Goal: Task Accomplishment & Management: Use online tool/utility

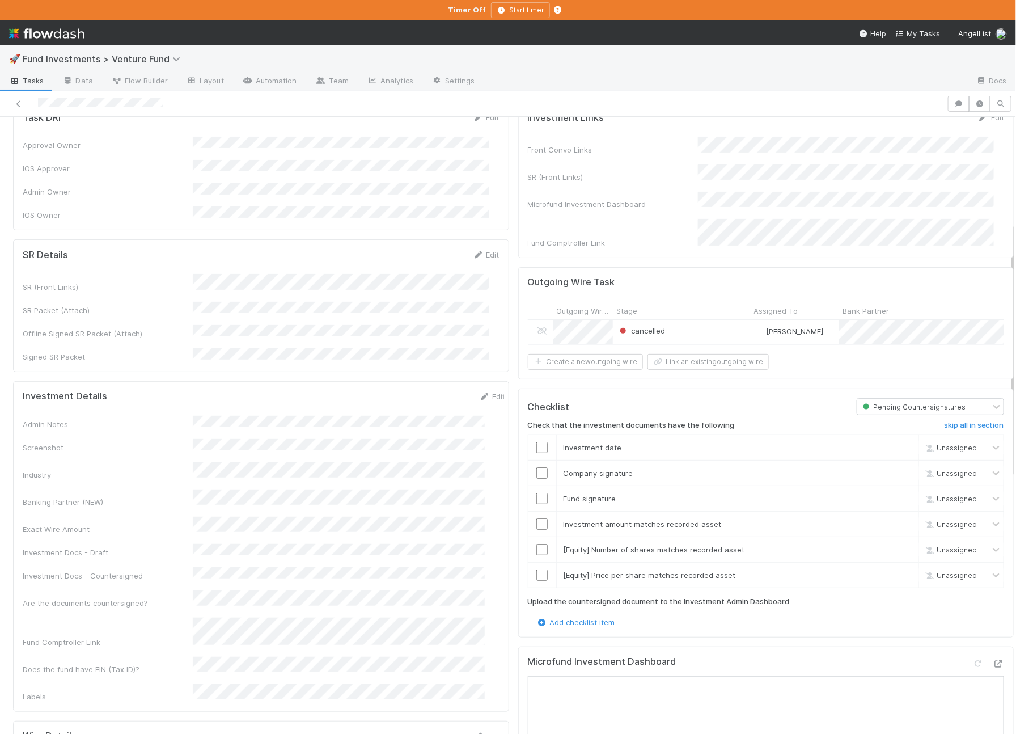
scroll to position [410, 0]
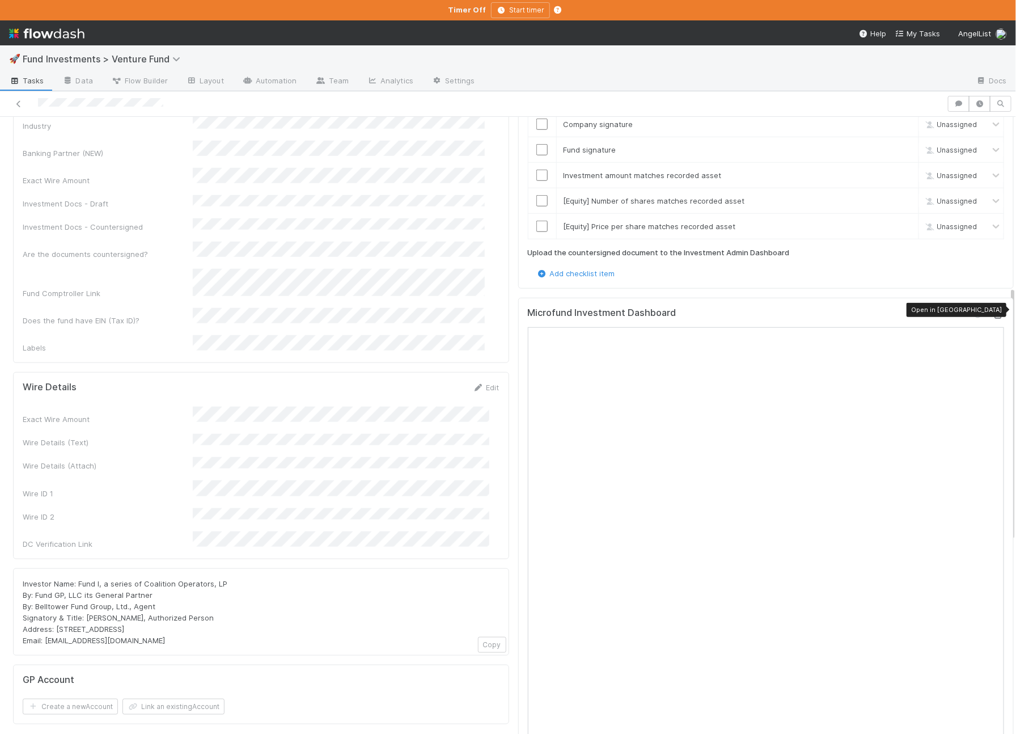
click at [993, 311] on icon at bounding box center [998, 314] width 11 height 7
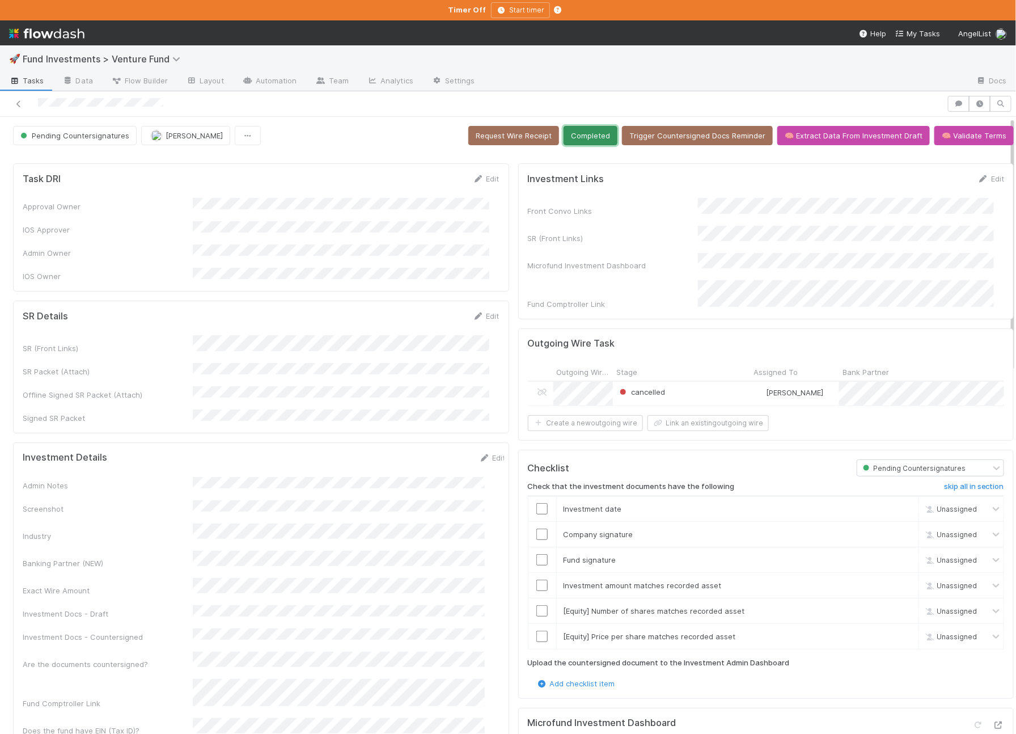
click at [590, 142] on button "Completed" at bounding box center [591, 135] width 54 height 19
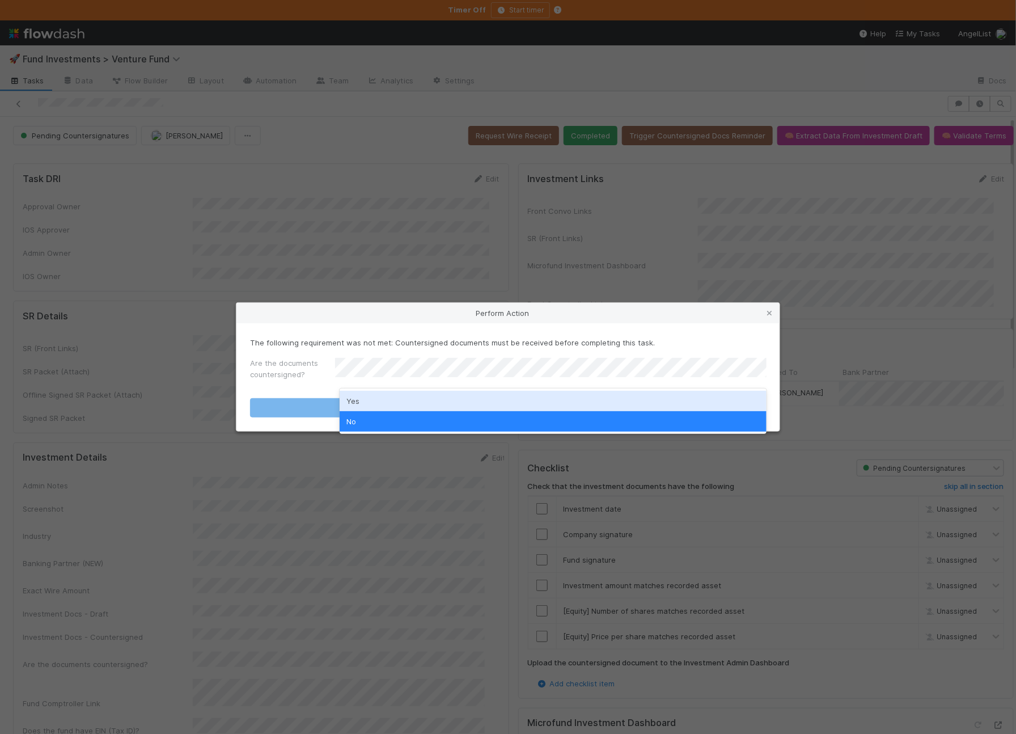
drag, startPoint x: 391, startPoint y: 393, endPoint x: 345, endPoint y: 413, distance: 50.3
click at [391, 393] on div "Yes" at bounding box center [553, 401] width 427 height 20
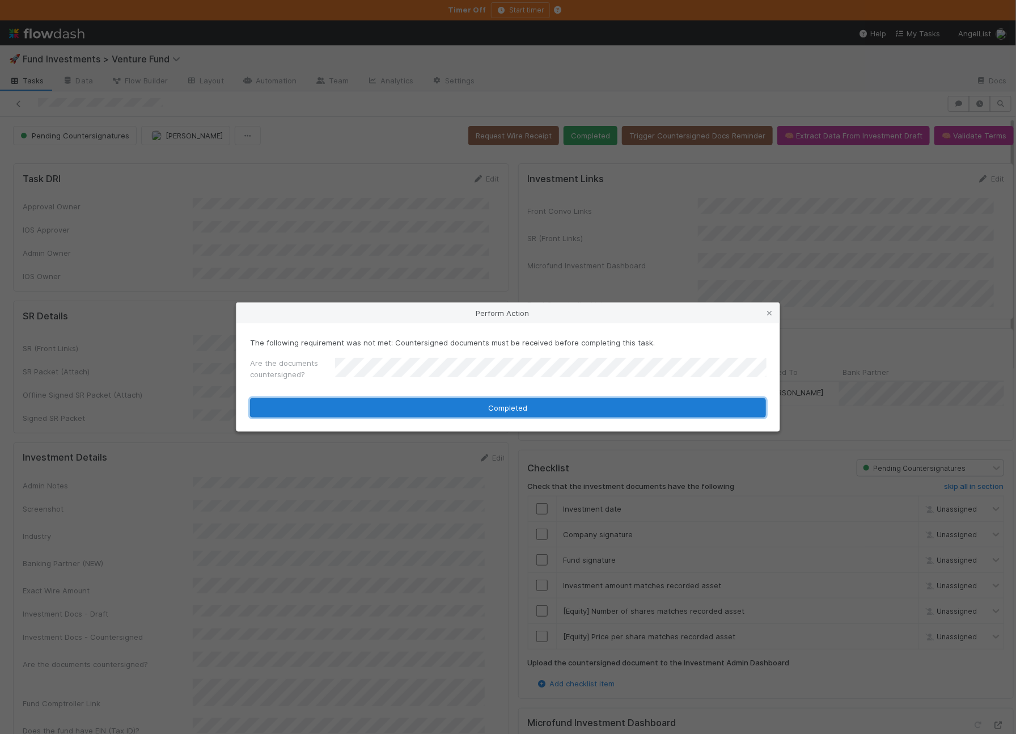
click at [345, 413] on button "Completed" at bounding box center [508, 407] width 516 height 19
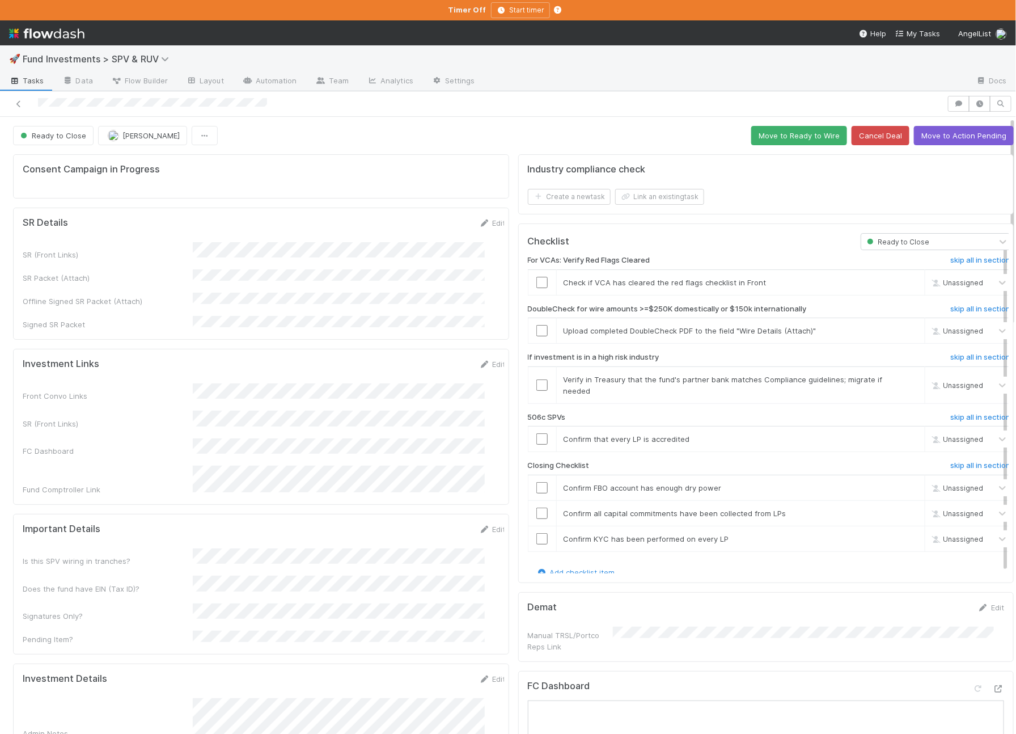
click at [257, 367] on form "Investment Links Edit Front Convo Links SR (Front Links) FC Dashboard Fund Comp…" at bounding box center [264, 426] width 483 height 137
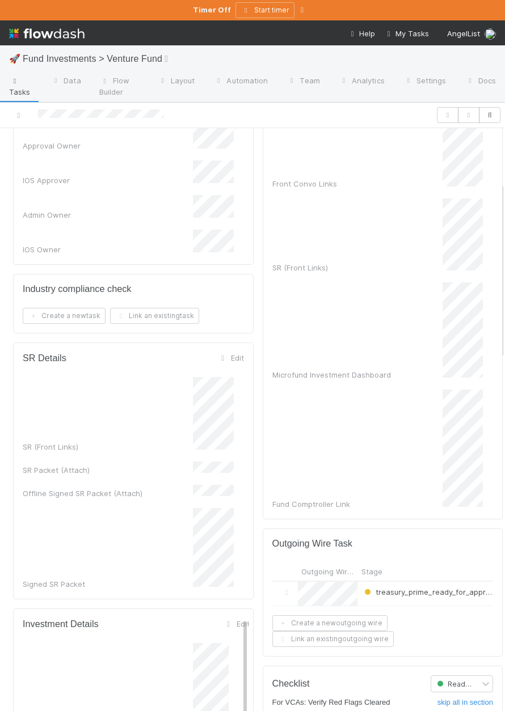
scroll to position [176, 0]
